Goal: Communication & Community: Answer question/provide support

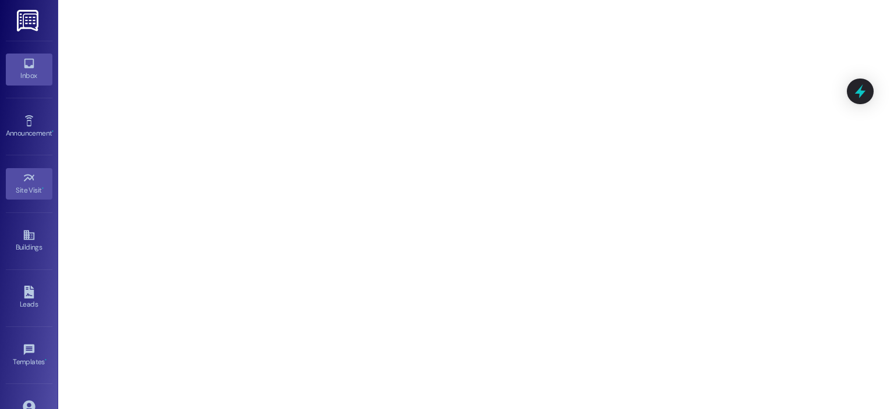
click at [30, 70] on div "Inbox" at bounding box center [29, 76] width 58 height 12
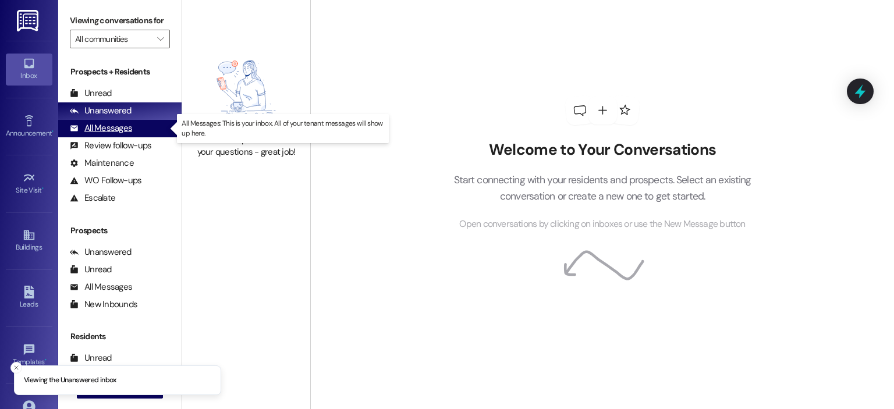
click at [124, 125] on div "All Messages" at bounding box center [101, 128] width 62 height 12
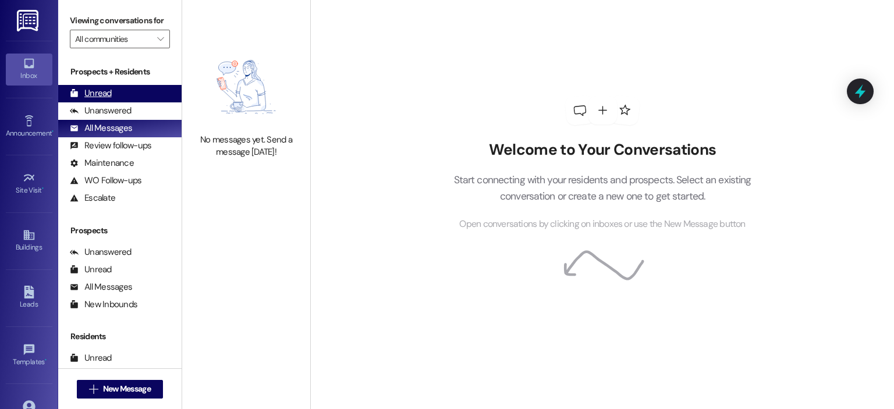
click at [135, 89] on div "Unread (0)" at bounding box center [119, 93] width 123 height 17
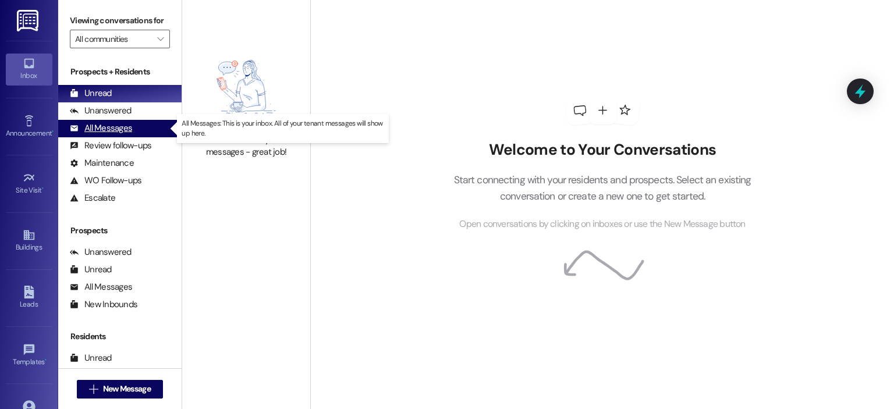
click at [116, 127] on div "All Messages" at bounding box center [101, 128] width 62 height 12
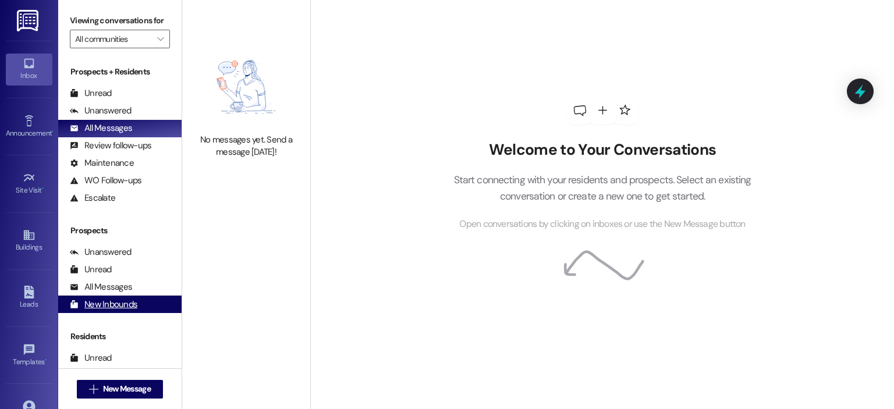
scroll to position [58, 0]
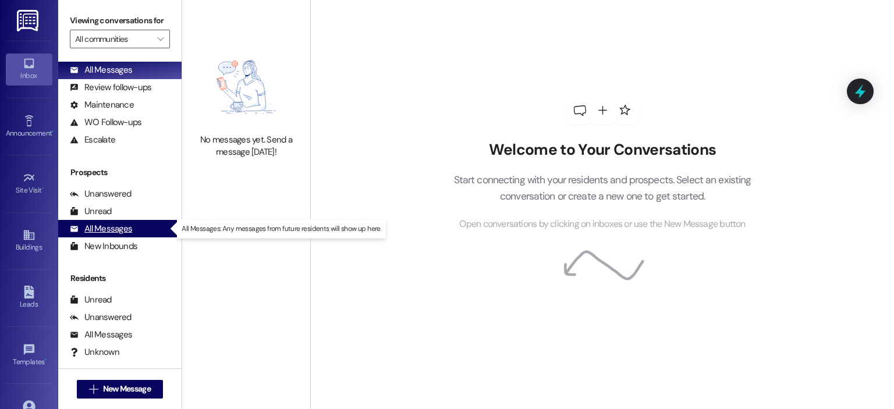
click at [141, 229] on div "All Messages (undefined)" at bounding box center [119, 228] width 123 height 17
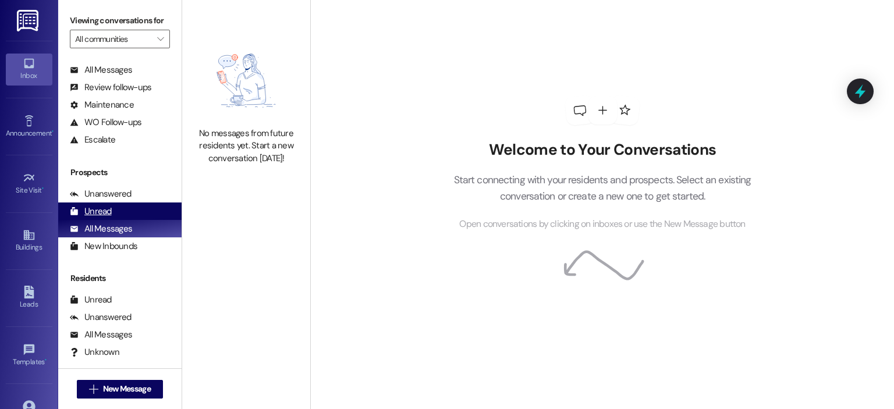
click at [137, 215] on div "Unread (0)" at bounding box center [119, 211] width 123 height 17
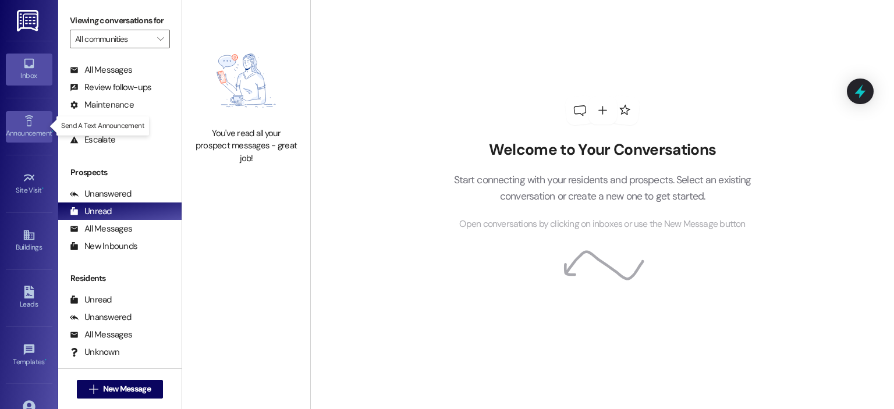
click at [41, 116] on link "Announcement •" at bounding box center [29, 126] width 47 height 31
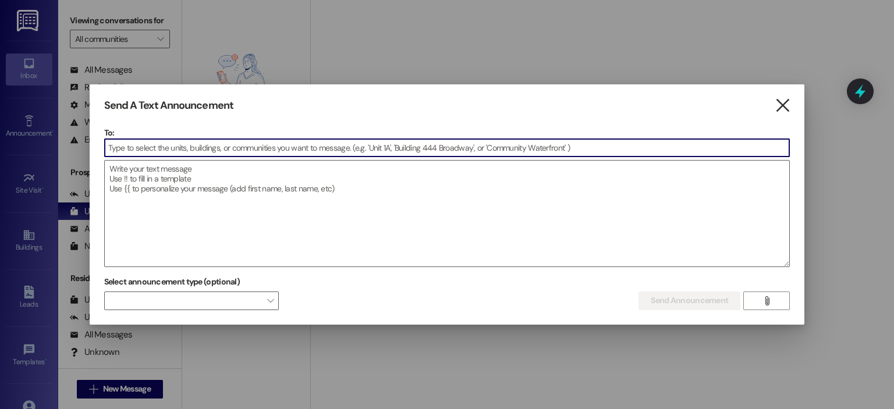
click at [777, 107] on icon "" at bounding box center [783, 106] width 16 height 12
